Goal: Task Accomplishment & Management: Manage account settings

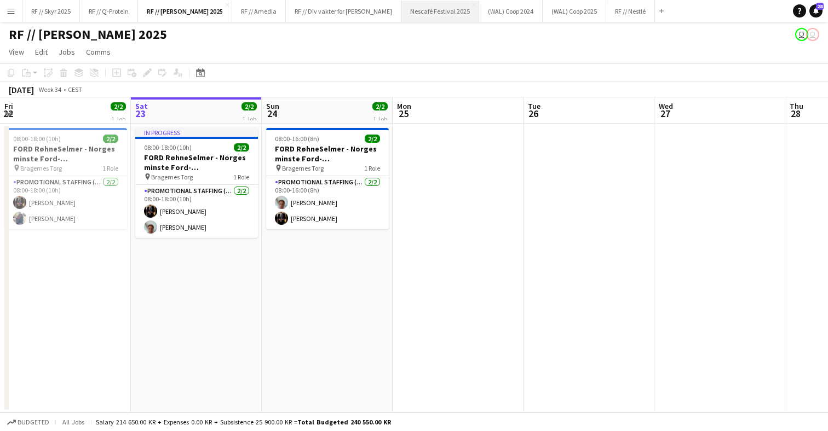
click at [414, 14] on button "Nescafé Festival 2025 Close" at bounding box center [440, 11] width 78 height 21
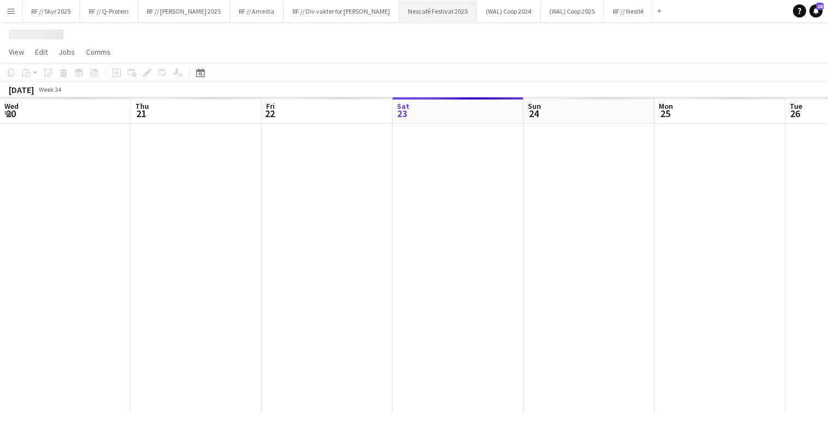
scroll to position [0, 262]
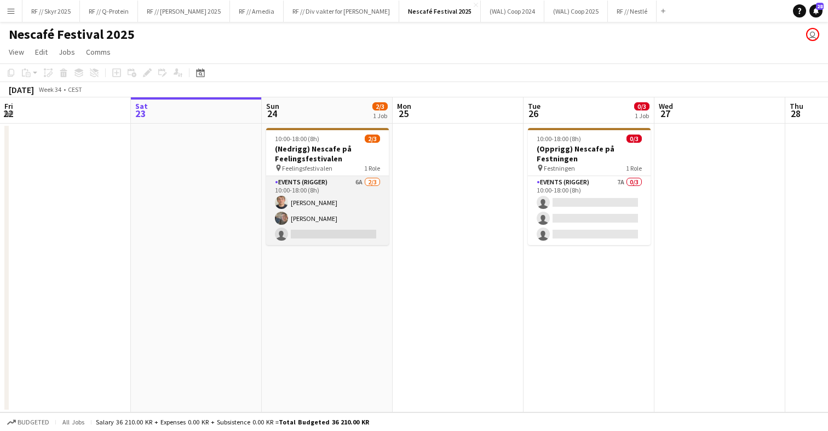
click at [334, 211] on app-card-role "Events (Rigger) 6A [DATE] 10:00-18:00 (8h) [PERSON_NAME] [PERSON_NAME] Rudolfse…" at bounding box center [327, 210] width 123 height 69
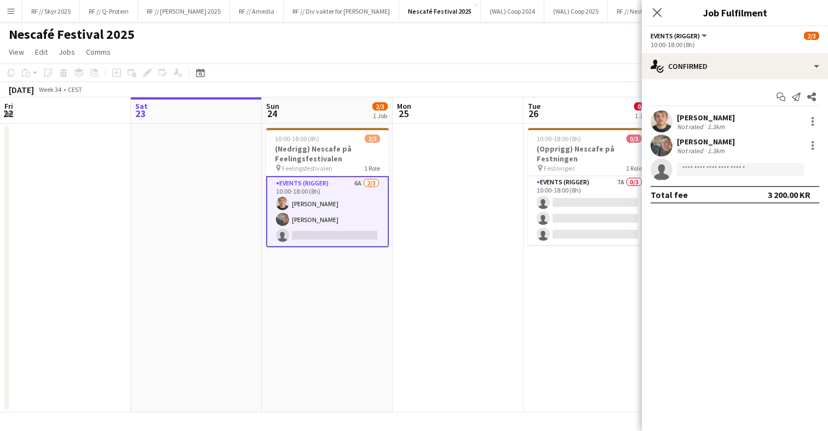
click at [419, 221] on app-date-cell at bounding box center [458, 268] width 131 height 289
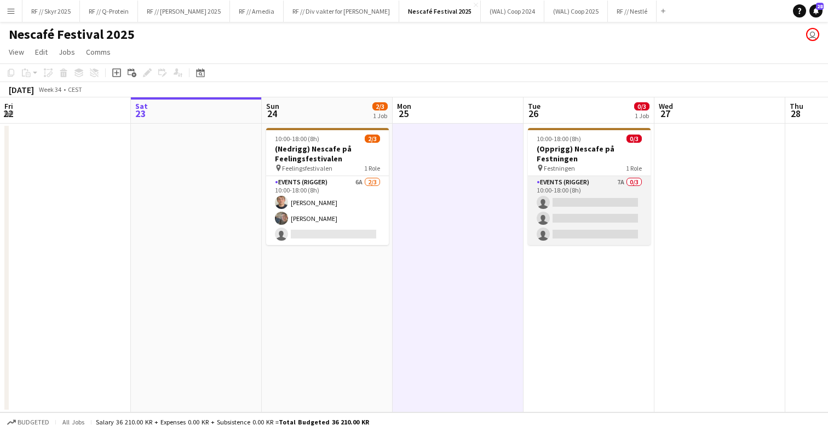
click at [560, 221] on app-card-role "Events (Rigger) 7A 0/3 10:00-18:00 (8h) single-neutral-actions single-neutral-a…" at bounding box center [589, 210] width 123 height 69
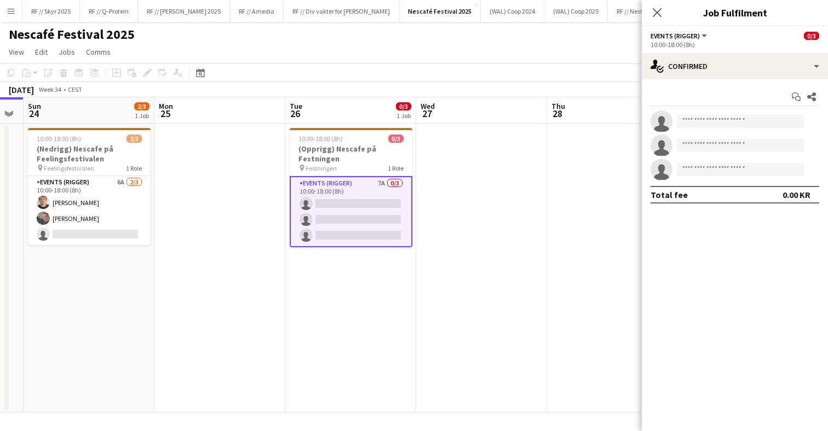
scroll to position [0, 519]
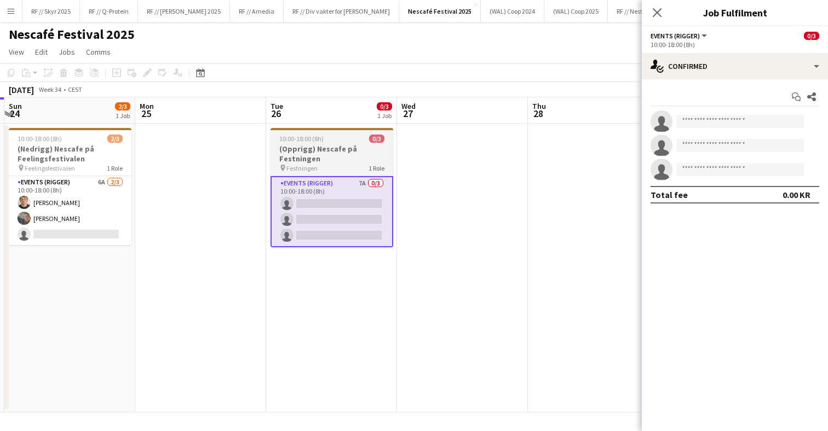
click at [341, 149] on h3 "(Opprigg) Nescafe på Festningen" at bounding box center [331, 154] width 123 height 20
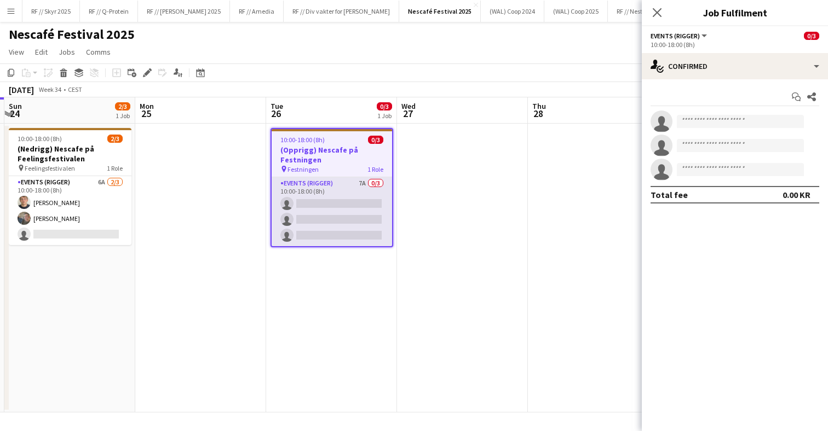
click at [340, 198] on app-card-role "Events (Rigger) 7A 0/3 10:00-18:00 (8h) single-neutral-actions single-neutral-a…" at bounding box center [332, 211] width 120 height 69
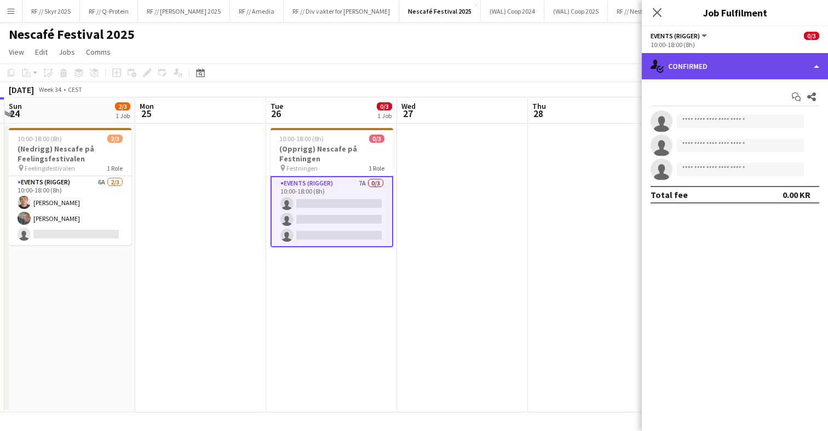
click at [739, 54] on div "single-neutral-actions-check-2 Confirmed" at bounding box center [735, 66] width 186 height 26
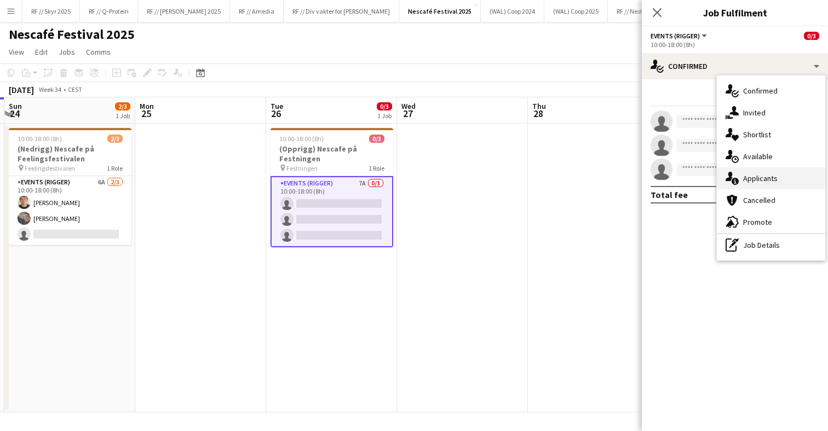
click at [757, 182] on div "single-neutral-actions-information Applicants" at bounding box center [771, 179] width 108 height 22
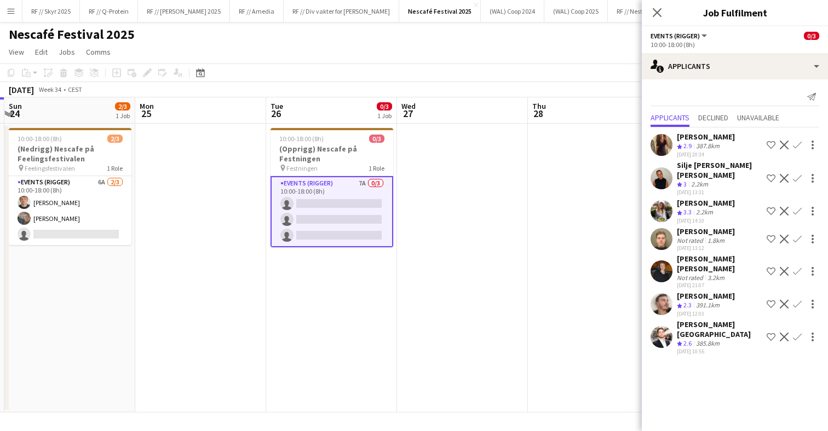
click at [657, 204] on app-user-avatar at bounding box center [661, 211] width 22 height 22
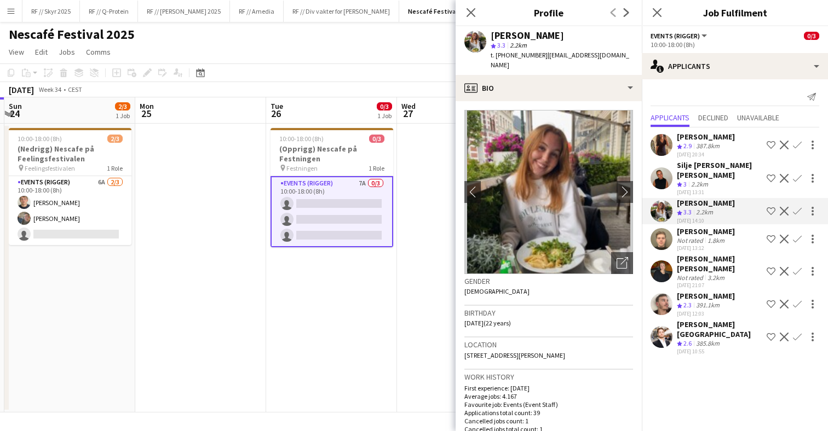
click at [656, 230] on app-user-avatar at bounding box center [661, 239] width 22 height 22
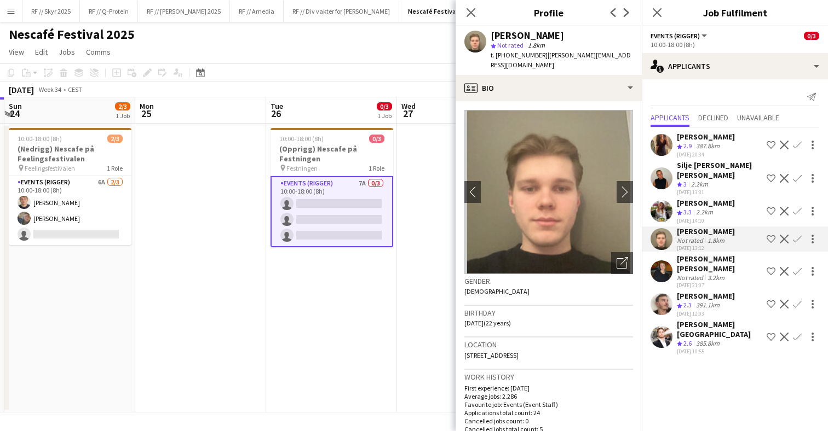
click at [656, 261] on app-user-avatar at bounding box center [661, 272] width 22 height 22
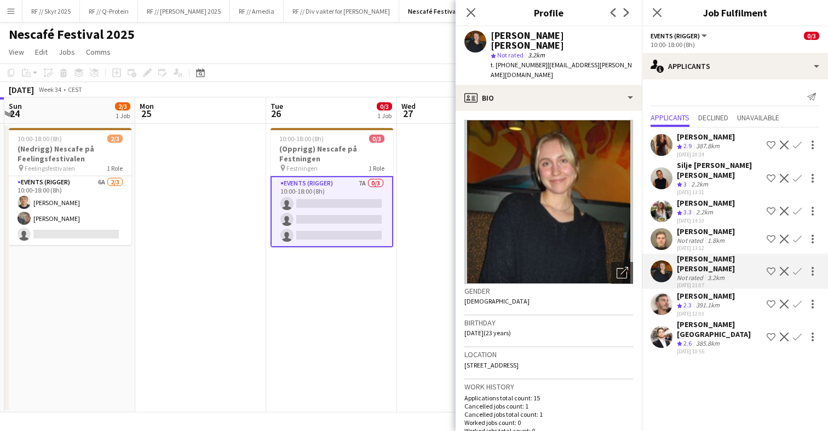
click at [659, 293] on app-user-avatar at bounding box center [661, 304] width 22 height 22
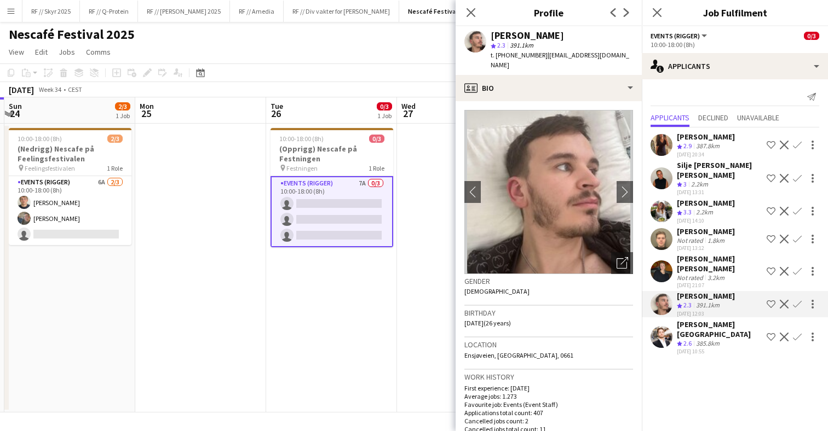
click at [665, 326] on app-user-avatar at bounding box center [661, 337] width 22 height 22
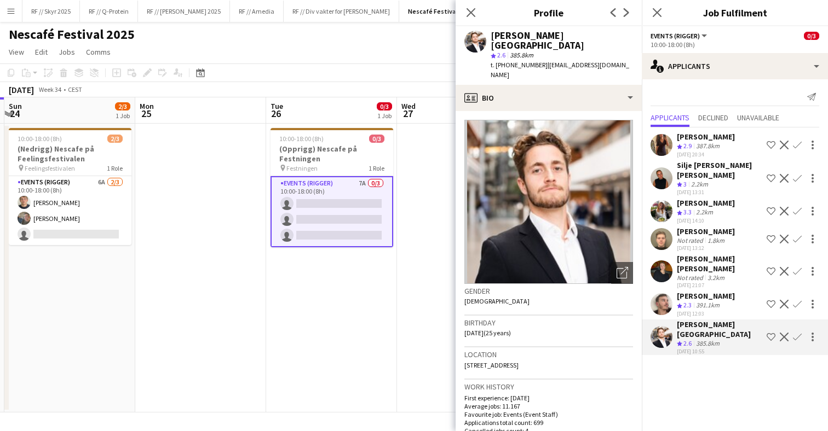
click at [347, 311] on app-date-cell "10:00-18:00 (8h) 0/3 (Opprigg) Nescafe på Festningen pin Festningen 1 Role Even…" at bounding box center [331, 268] width 131 height 289
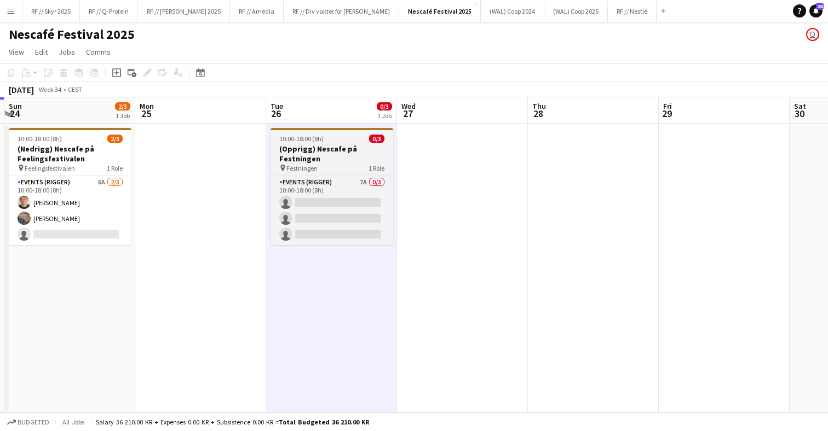
click at [337, 164] on div "pin Festningen 1 Role" at bounding box center [331, 168] width 123 height 9
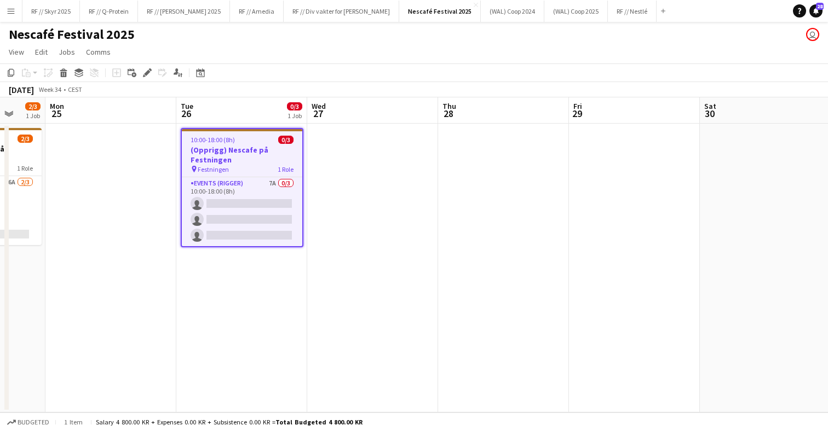
scroll to position [0, 357]
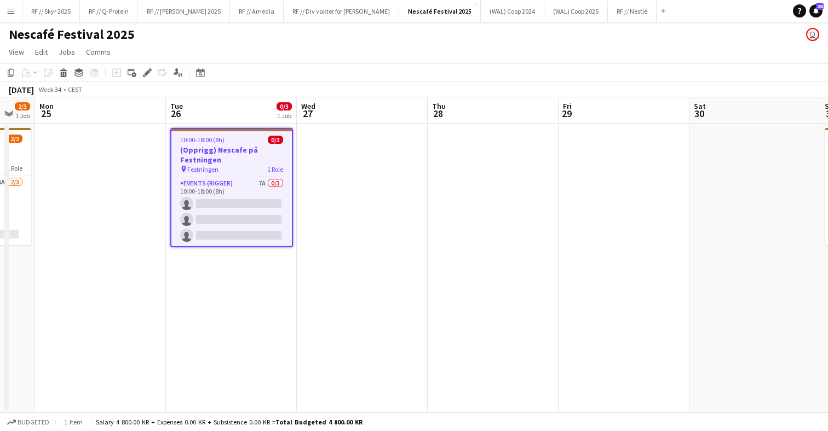
click at [388, 157] on app-date-cell at bounding box center [362, 268] width 131 height 289
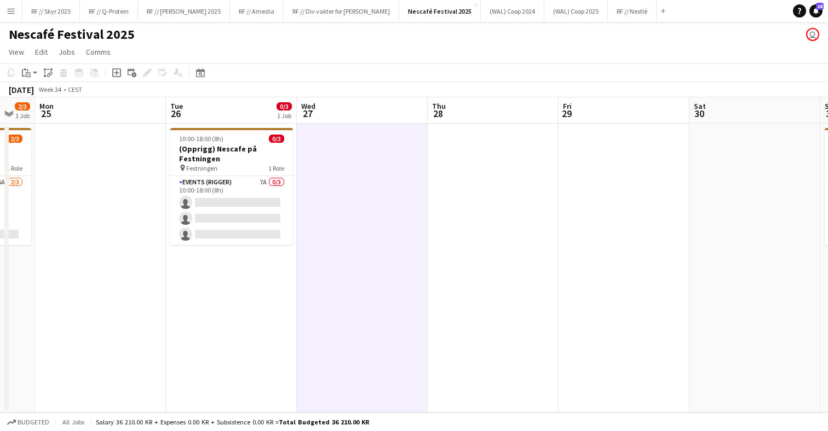
click at [530, 148] on app-date-cell at bounding box center [493, 268] width 131 height 289
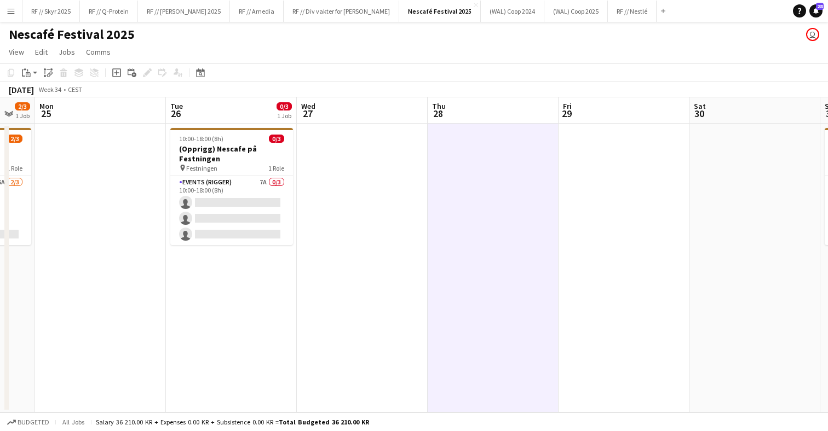
click at [354, 134] on app-date-cell at bounding box center [362, 268] width 131 height 289
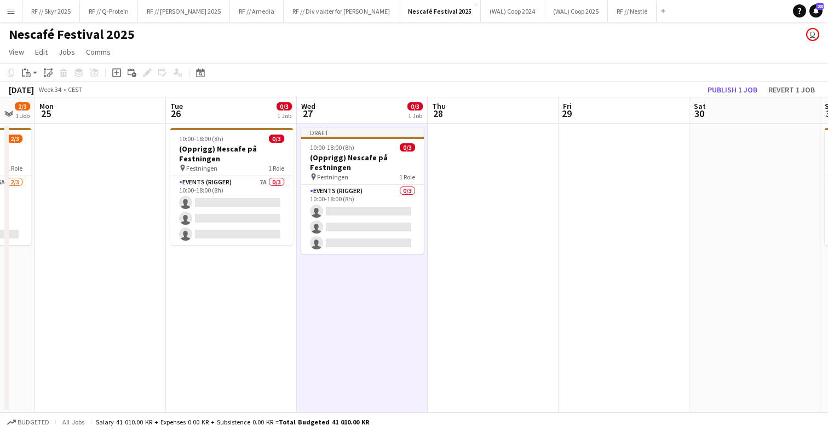
click at [505, 156] on app-date-cell at bounding box center [493, 268] width 131 height 289
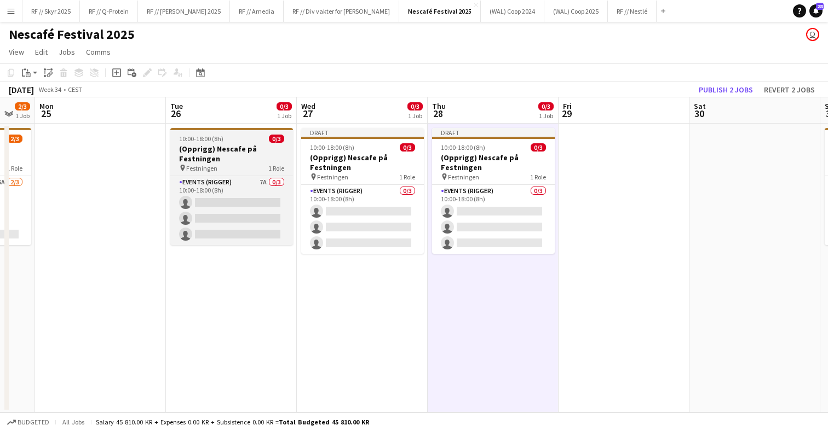
click at [197, 128] on div at bounding box center [231, 129] width 123 height 2
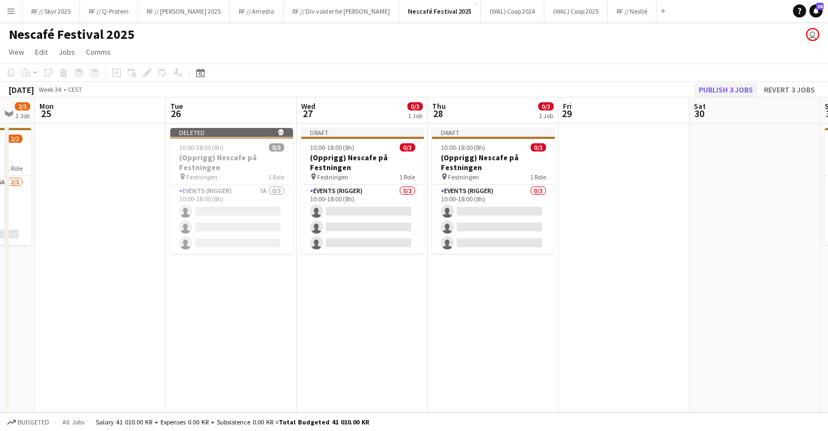
click at [717, 89] on button "Publish 3 jobs" at bounding box center [725, 90] width 63 height 14
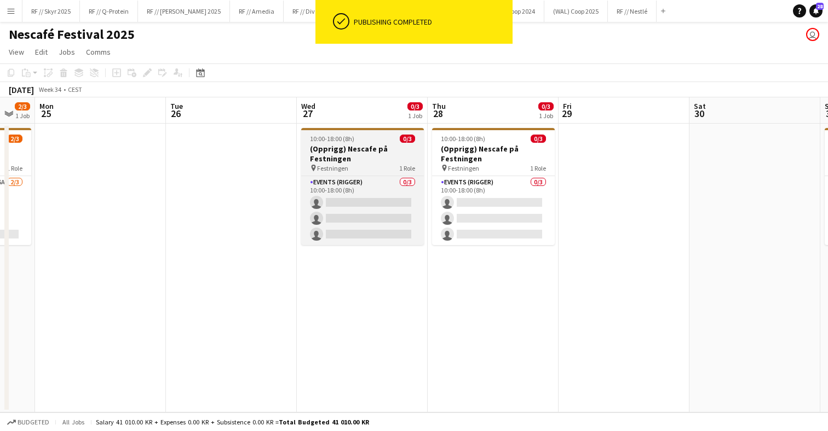
click at [343, 164] on span "Festningen" at bounding box center [332, 168] width 31 height 8
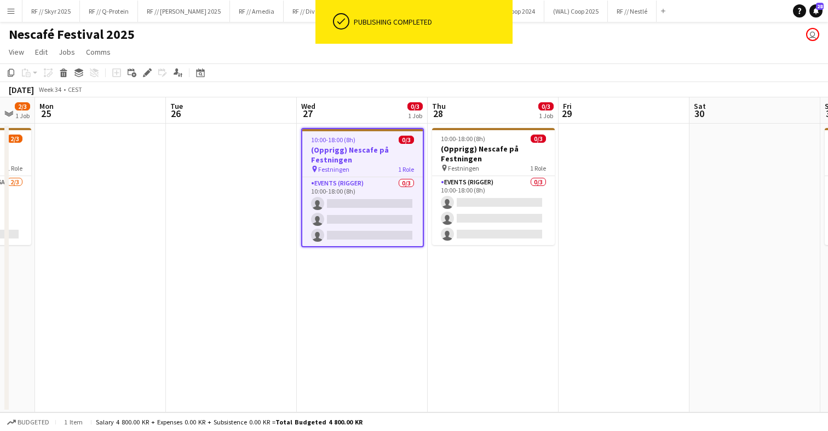
click at [245, 184] on app-date-cell at bounding box center [231, 268] width 131 height 289
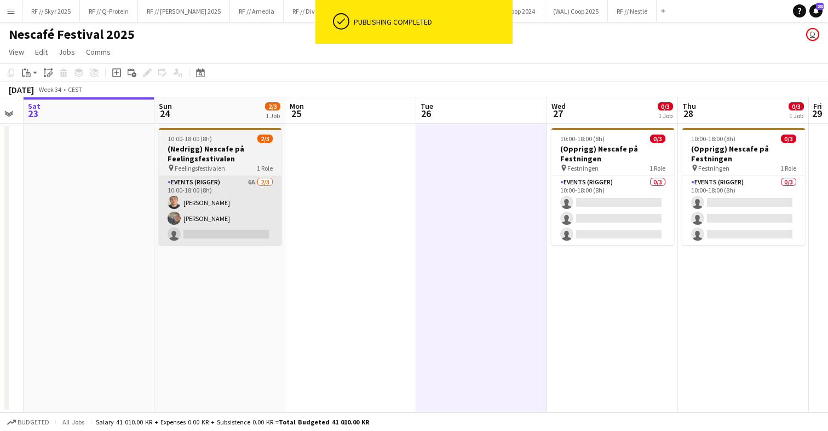
scroll to position [0, 238]
